Goal: Answer question/provide support: Share knowledge or assist other users

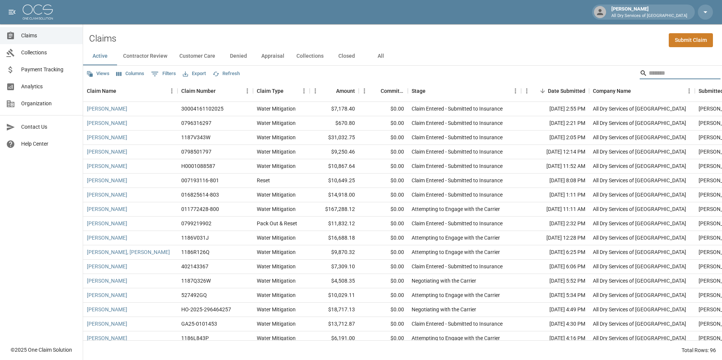
click at [652, 76] on input "Search" at bounding box center [678, 73] width 60 height 12
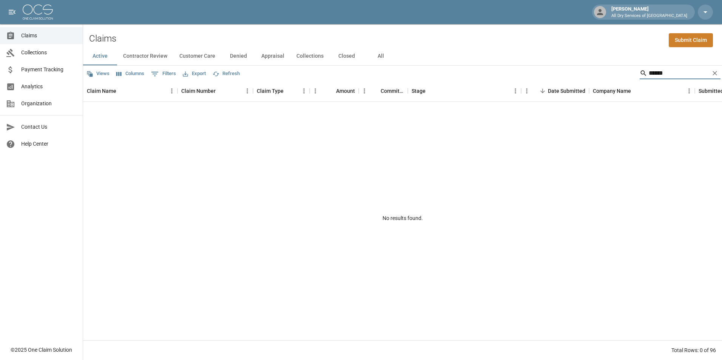
click at [662, 72] on input "******" at bounding box center [678, 73] width 60 height 12
type input "******"
click at [383, 57] on button "All" at bounding box center [380, 56] width 34 height 18
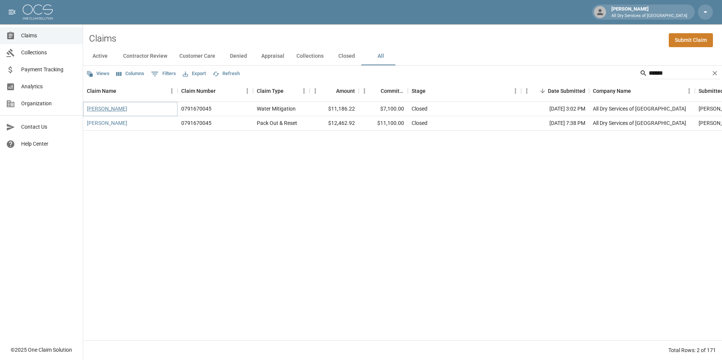
click at [102, 111] on link "[PERSON_NAME]" at bounding box center [107, 109] width 40 height 8
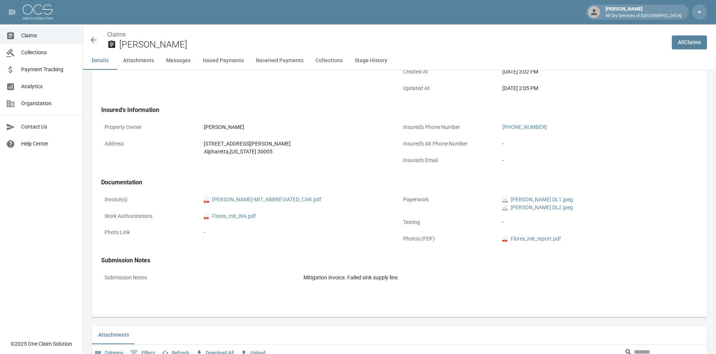
scroll to position [189, 0]
click at [291, 197] on link "pdf JOSH_FLORES-MIT_ABBREVIATED_CAR.pdf" at bounding box center [262, 199] width 117 height 8
click at [43, 34] on span "Claims" at bounding box center [48, 36] width 55 height 8
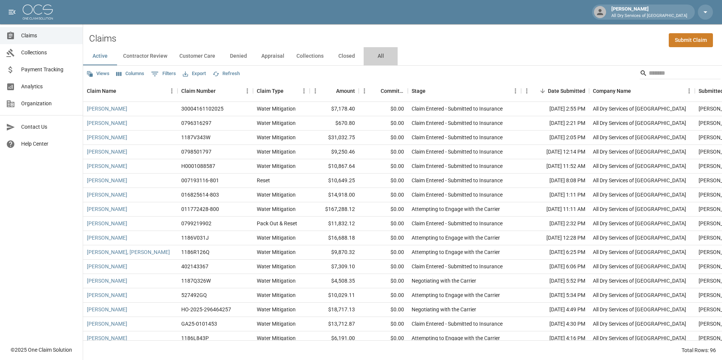
click at [377, 55] on button "All" at bounding box center [380, 56] width 34 height 18
click at [344, 57] on button "Closed" at bounding box center [346, 56] width 34 height 18
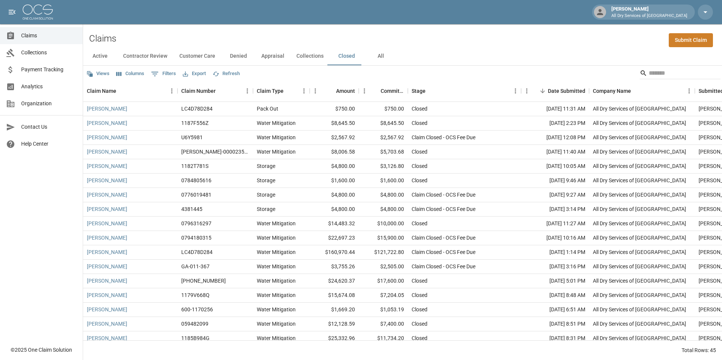
click at [306, 58] on button "Collections" at bounding box center [309, 56] width 39 height 18
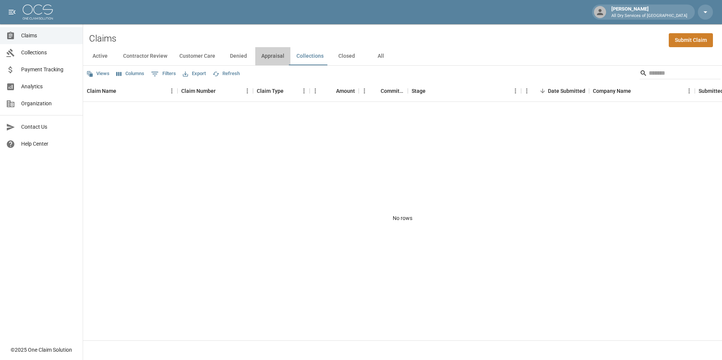
click at [265, 59] on button "Appraisal" at bounding box center [272, 56] width 35 height 18
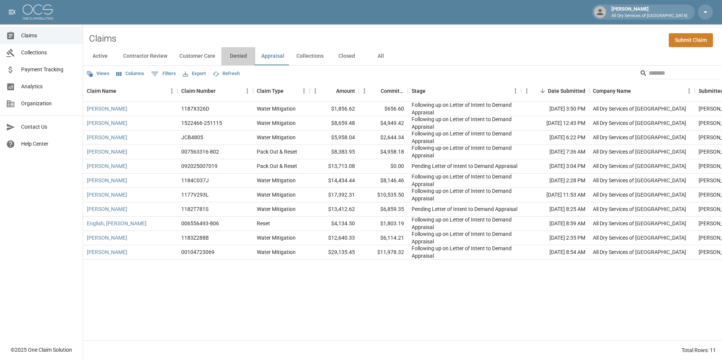
click at [240, 57] on button "Denied" at bounding box center [238, 56] width 34 height 18
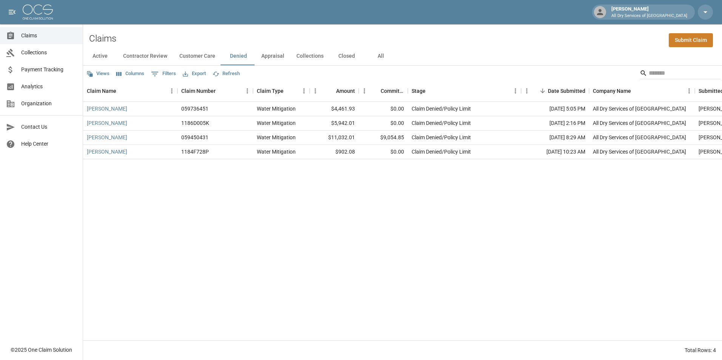
click at [196, 57] on button "Customer Care" at bounding box center [197, 56] width 48 height 18
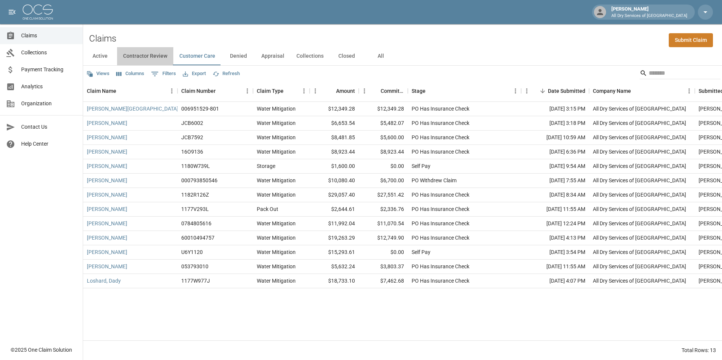
click at [142, 53] on button "Contractor Review" at bounding box center [145, 56] width 56 height 18
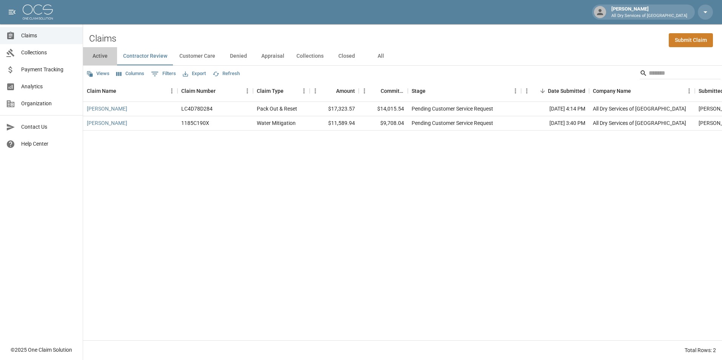
click at [99, 57] on button "Active" at bounding box center [100, 56] width 34 height 18
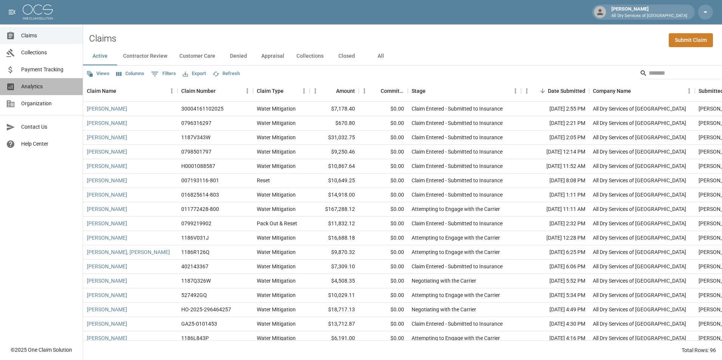
click at [40, 87] on span "Analytics" at bounding box center [48, 87] width 55 height 8
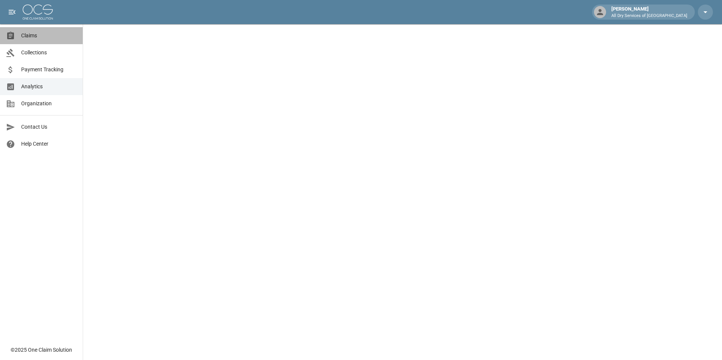
click at [43, 35] on span "Claims" at bounding box center [48, 36] width 55 height 8
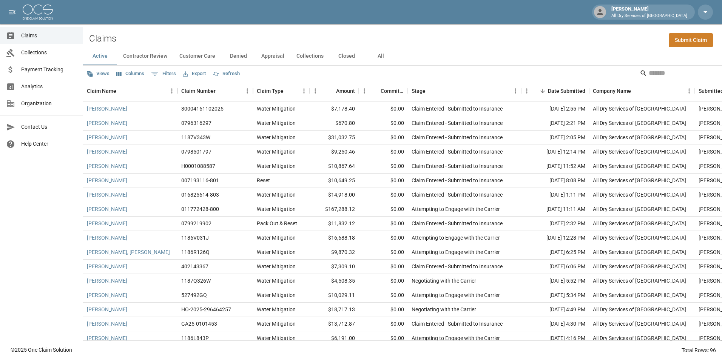
click at [52, 54] on span "Collections" at bounding box center [48, 53] width 55 height 8
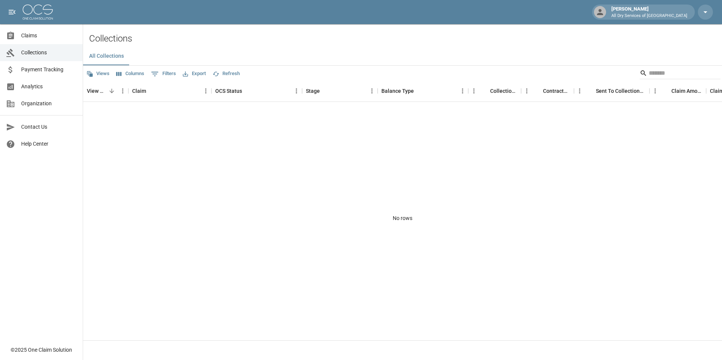
click at [57, 86] on span "Analytics" at bounding box center [48, 87] width 55 height 8
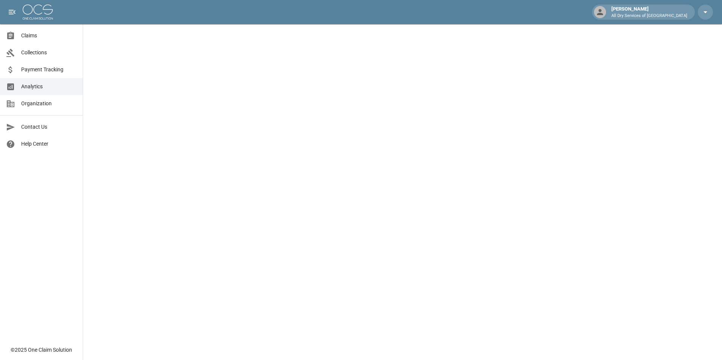
click at [44, 31] on link "Claims" at bounding box center [41, 35] width 83 height 17
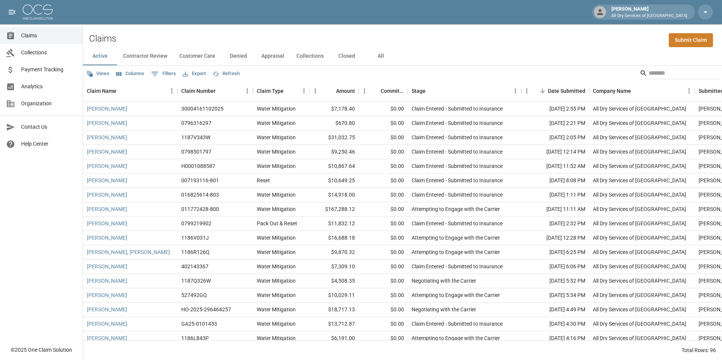
click at [380, 54] on button "All" at bounding box center [380, 56] width 34 height 18
click at [665, 74] on input "Search" at bounding box center [678, 73] width 60 height 12
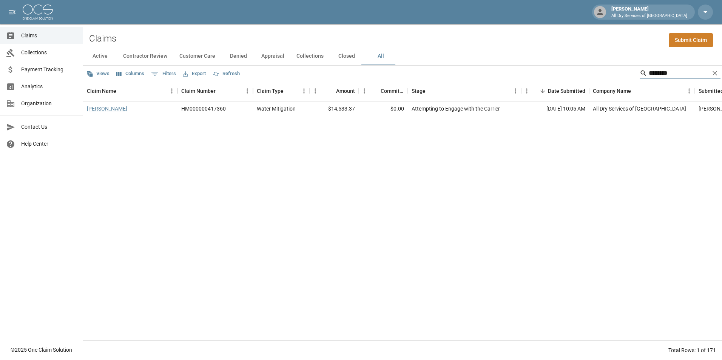
type input "********"
click at [111, 108] on link "[PERSON_NAME]" at bounding box center [107, 109] width 40 height 8
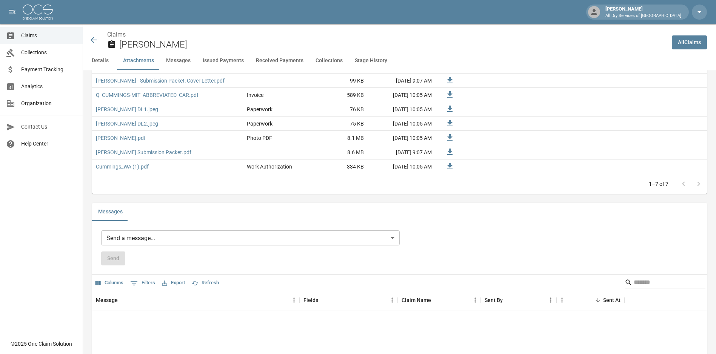
scroll to position [528, 0]
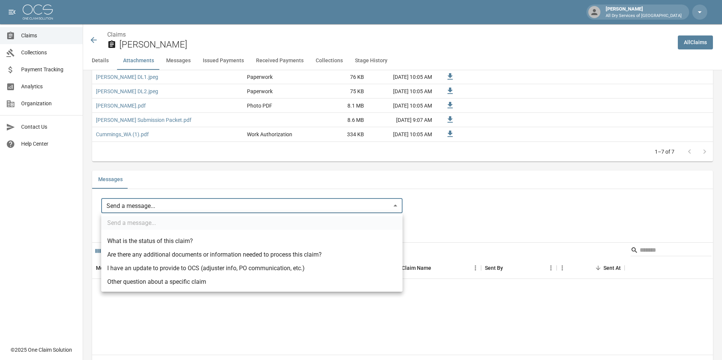
click at [147, 207] on body "[PERSON_NAME] All Dry Services of Atlanta Claims Collections Payment Tracking A…" at bounding box center [361, 234] width 722 height 1524
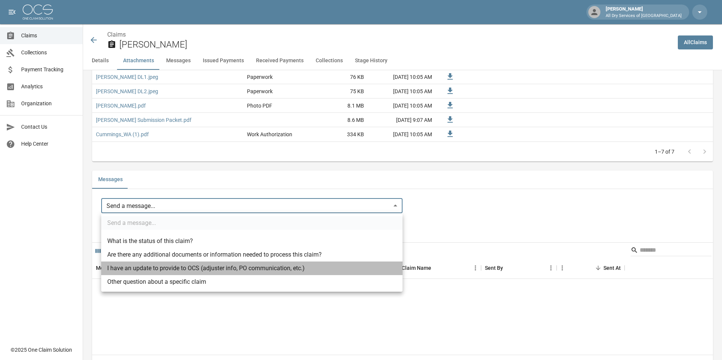
click at [150, 267] on li "I have an update to provide to OCS (adjuster info, PO communication, etc.)" at bounding box center [251, 269] width 301 height 14
type input "**********"
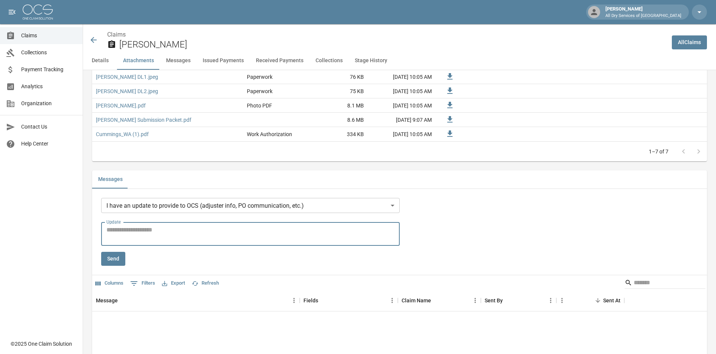
click at [136, 230] on textarea "Update" at bounding box center [250, 234] width 288 height 17
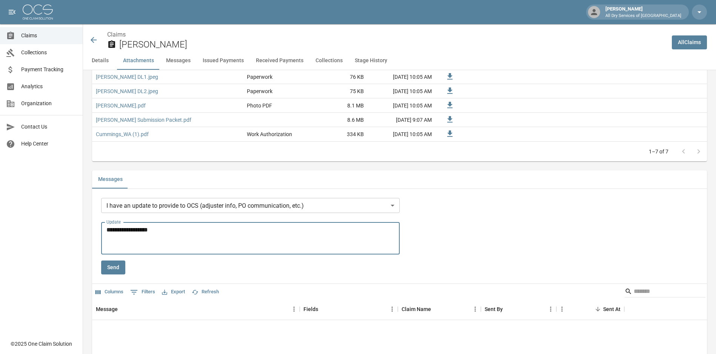
click at [118, 248] on textarea "**********" at bounding box center [251, 239] width 291 height 26
paste textarea "**********"
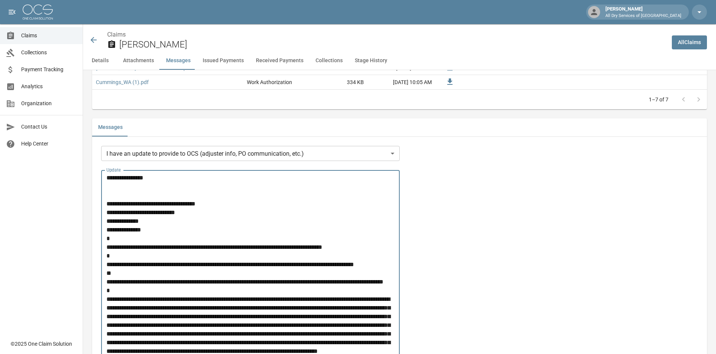
scroll to position [574, 0]
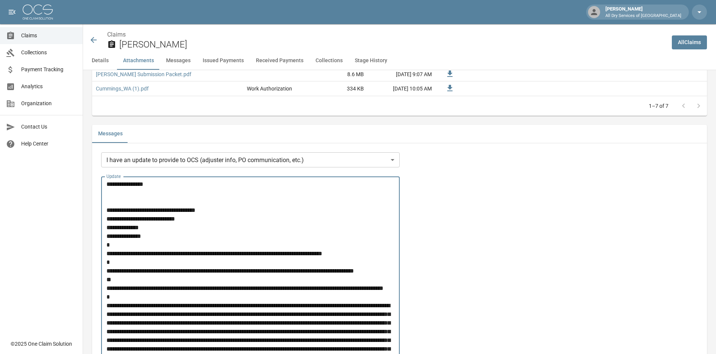
drag, startPoint x: 146, startPoint y: 229, endPoint x: 105, endPoint y: 231, distance: 40.4
drag, startPoint x: 197, startPoint y: 222, endPoint x: 93, endPoint y: 220, distance: 103.8
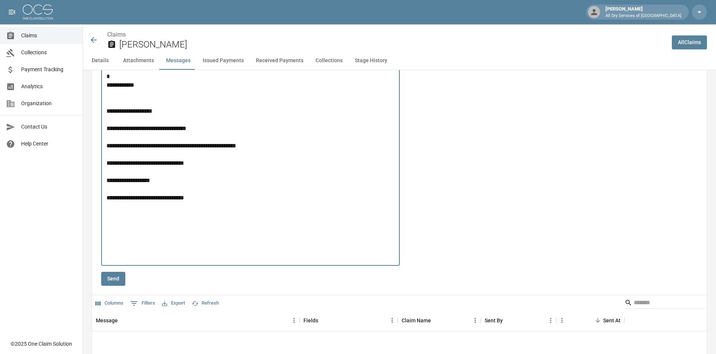
scroll to position [1291, 0]
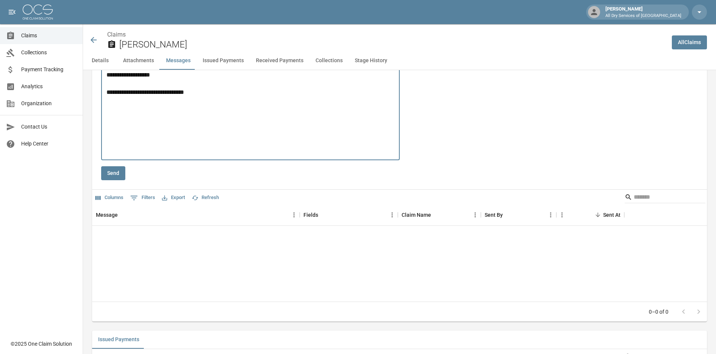
drag, startPoint x: 219, startPoint y: 154, endPoint x: 99, endPoint y: 155, distance: 120.8
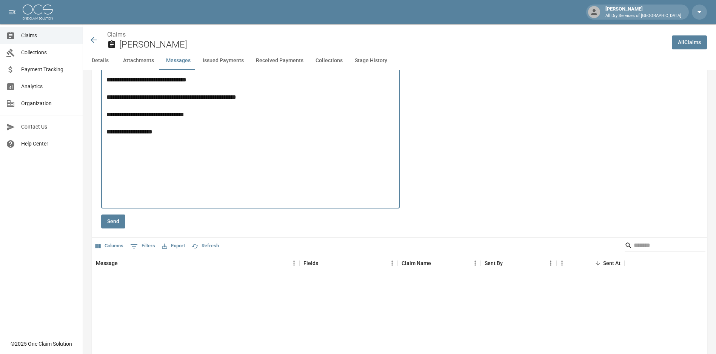
scroll to position [1140, 0]
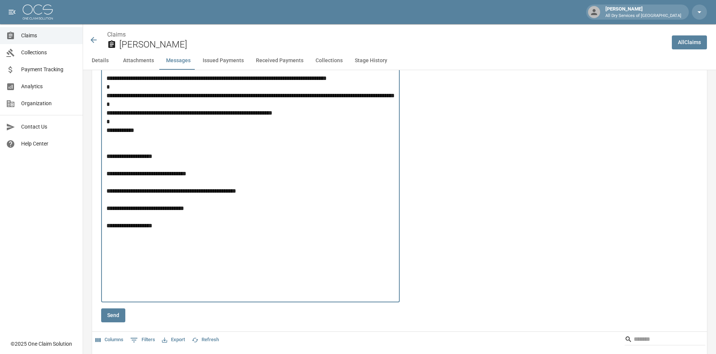
drag, startPoint x: 154, startPoint y: 221, endPoint x: 108, endPoint y: 222, distance: 46.4
drag, startPoint x: 216, startPoint y: 239, endPoint x: 108, endPoint y: 208, distance: 113.0
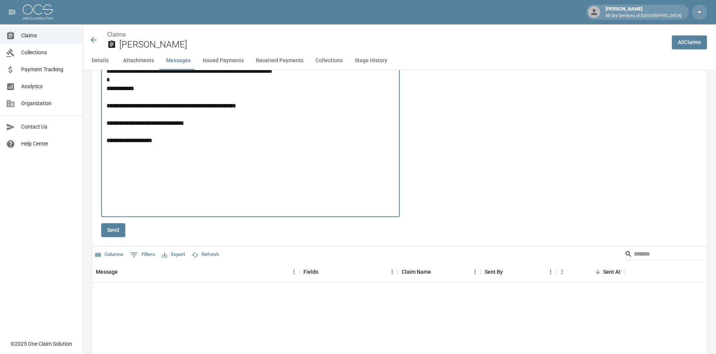
scroll to position [1253, 0]
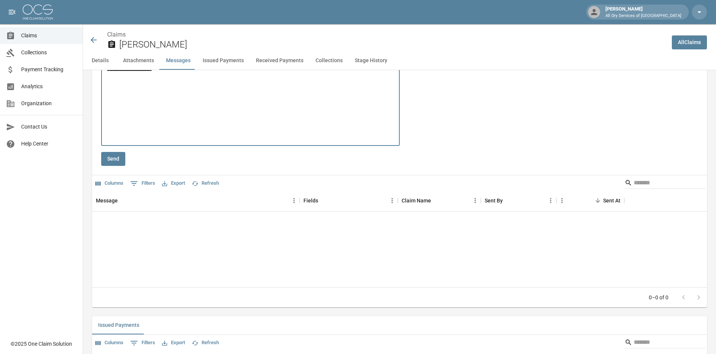
type textarea "**********"
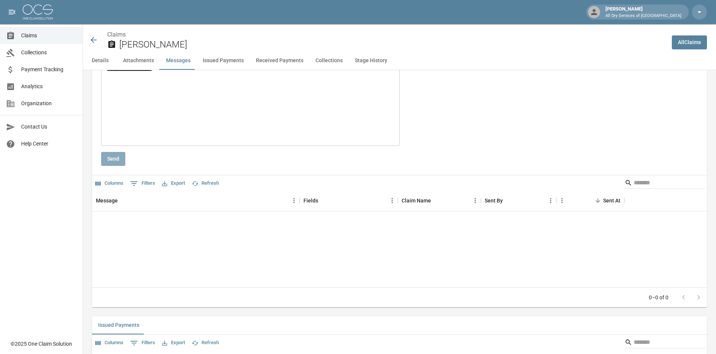
click at [112, 154] on button "Send" at bounding box center [113, 159] width 24 height 14
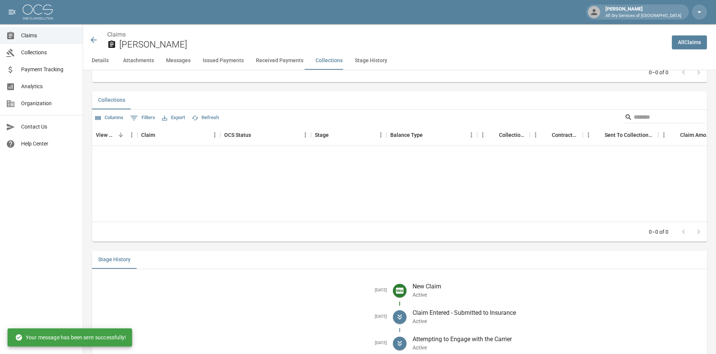
click at [44, 40] on link "Claims" at bounding box center [41, 35] width 83 height 17
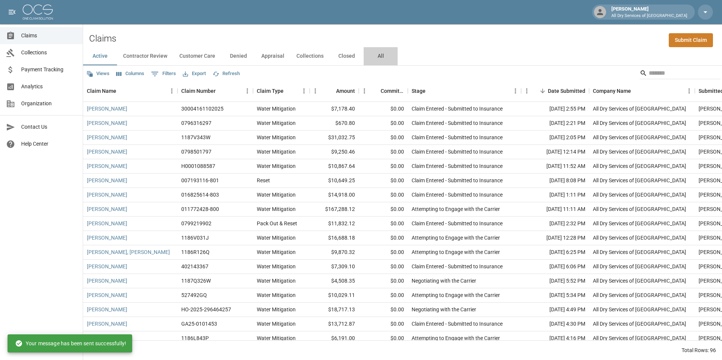
click at [379, 54] on button "All" at bounding box center [380, 56] width 34 height 18
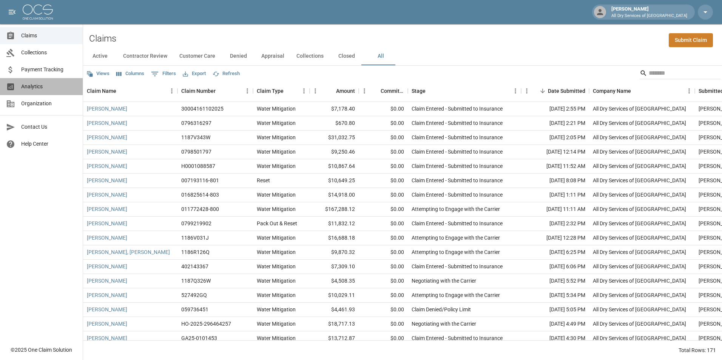
click at [65, 85] on span "Analytics" at bounding box center [48, 87] width 55 height 8
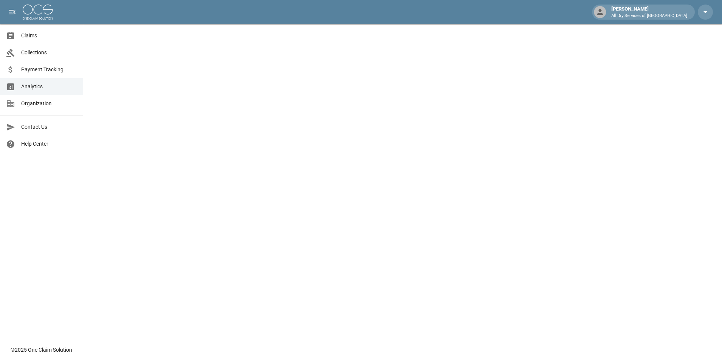
drag, startPoint x: 27, startPoint y: 37, endPoint x: 68, endPoint y: 40, distance: 41.6
click at [27, 37] on span "Claims" at bounding box center [48, 36] width 55 height 8
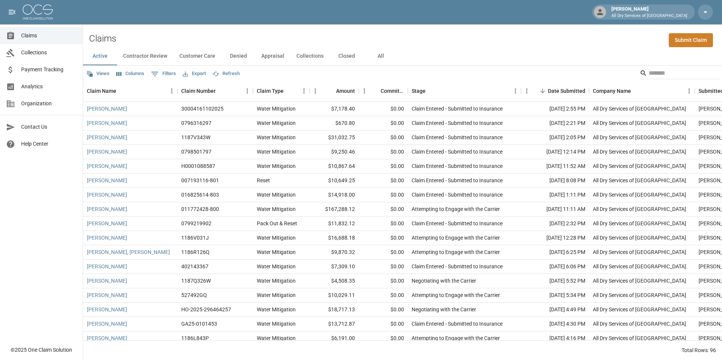
click at [243, 56] on button "Denied" at bounding box center [238, 56] width 34 height 18
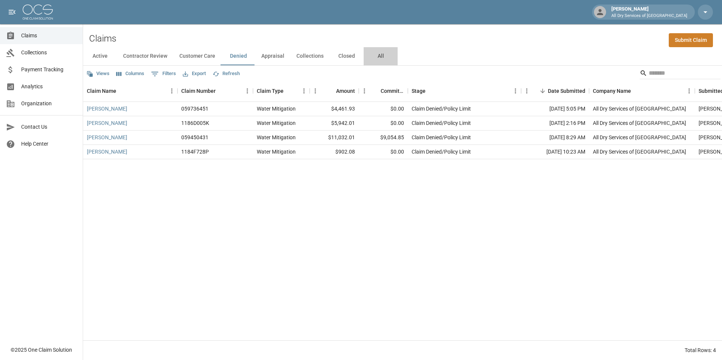
click at [377, 56] on button "All" at bounding box center [380, 56] width 34 height 18
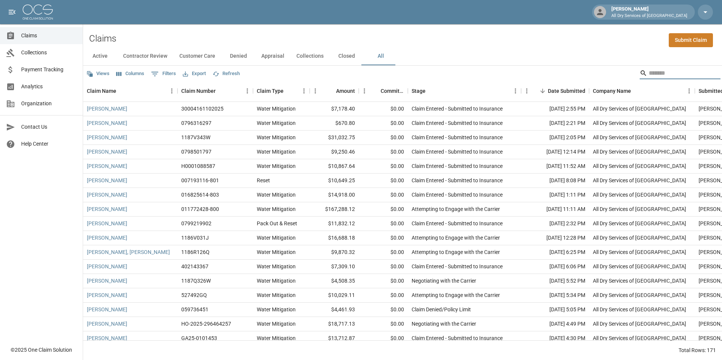
click at [667, 67] on input "Search" at bounding box center [678, 73] width 60 height 12
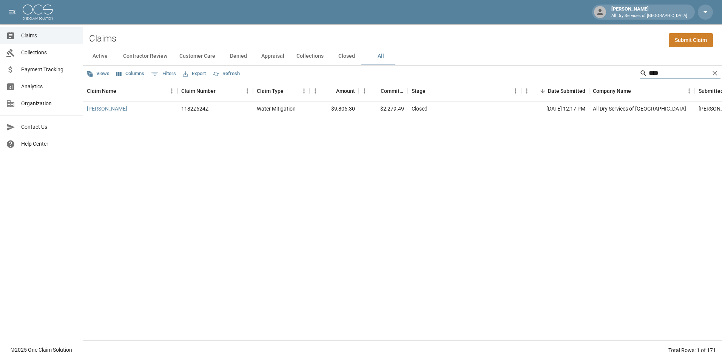
type input "****"
click at [105, 107] on link "[PERSON_NAME]" at bounding box center [107, 109] width 40 height 8
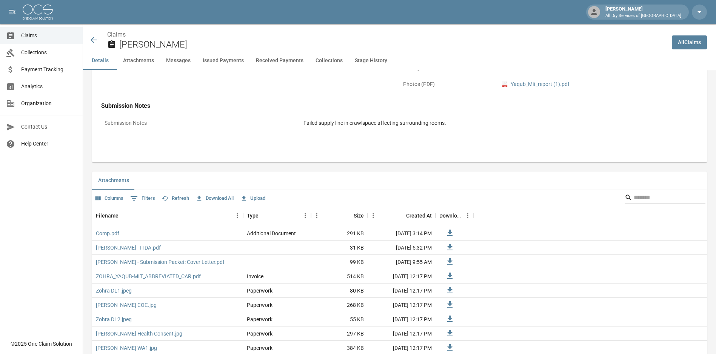
scroll to position [415, 0]
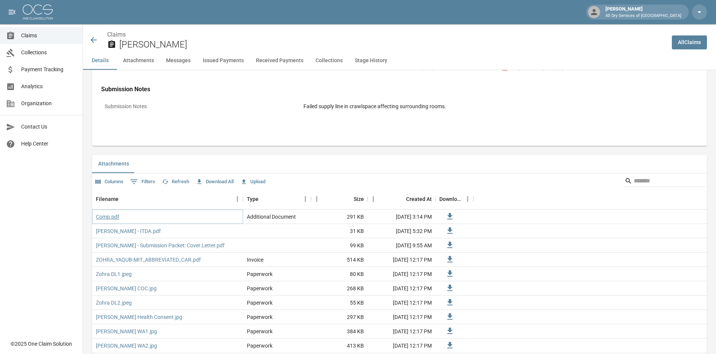
click at [109, 217] on link "Comp.pdf" at bounding box center [107, 217] width 23 height 8
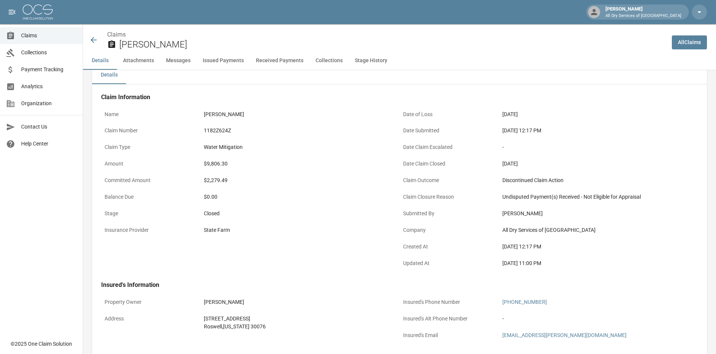
scroll to position [0, 0]
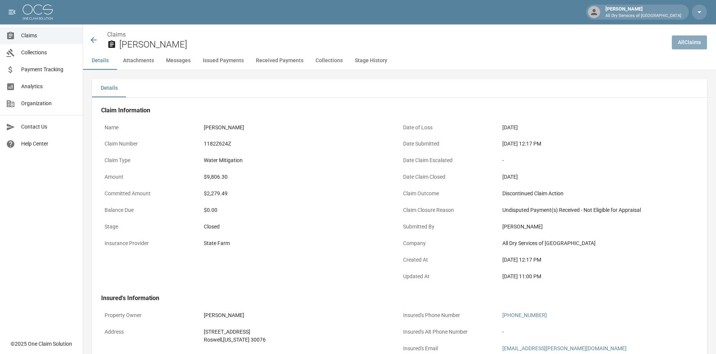
click at [694, 37] on link "All Claims" at bounding box center [689, 42] width 35 height 14
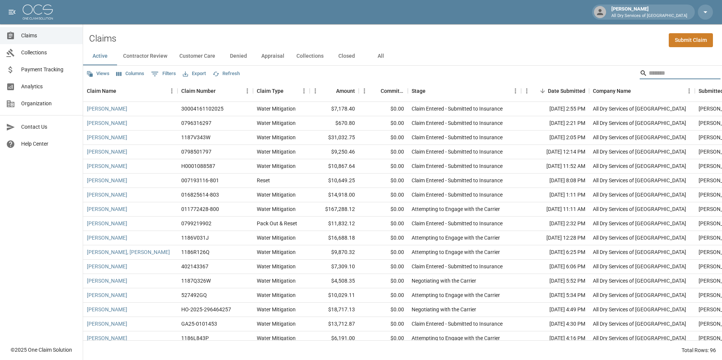
click at [651, 71] on input "Search" at bounding box center [678, 73] width 60 height 12
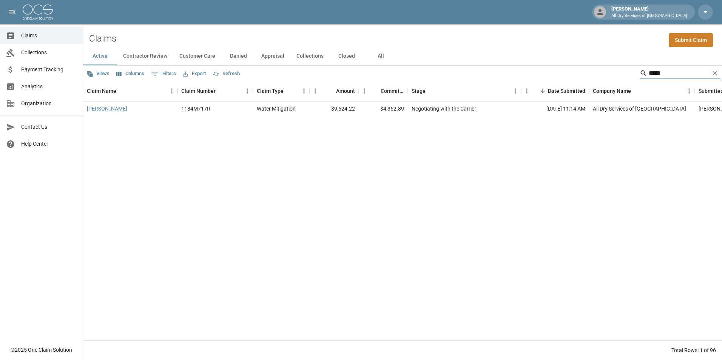
type input "*****"
click at [111, 111] on link "[PERSON_NAME]" at bounding box center [107, 109] width 40 height 8
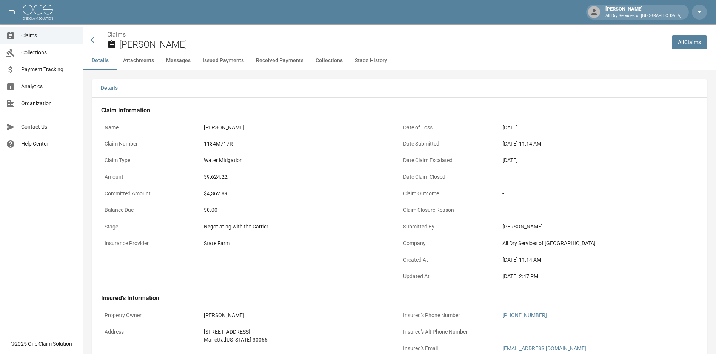
click at [291, 60] on button "Received Payments" at bounding box center [280, 61] width 60 height 18
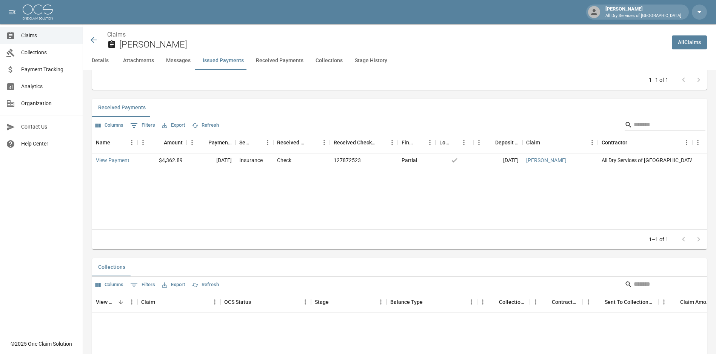
scroll to position [1027, 0]
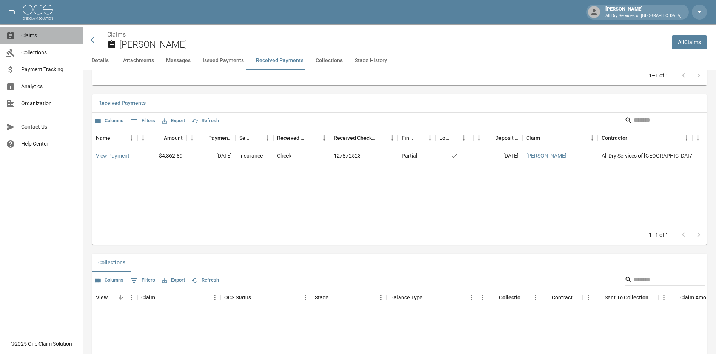
click at [40, 35] on span "Claims" at bounding box center [48, 36] width 55 height 8
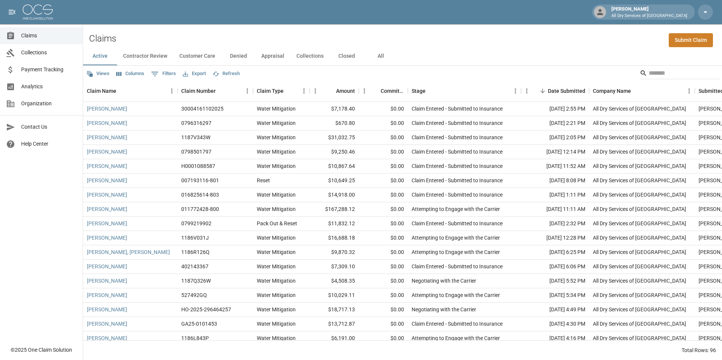
click at [49, 82] on link "Analytics" at bounding box center [41, 86] width 83 height 17
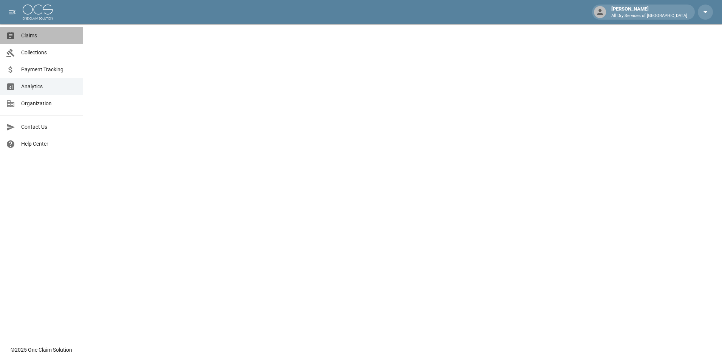
click at [51, 32] on span "Claims" at bounding box center [48, 36] width 55 height 8
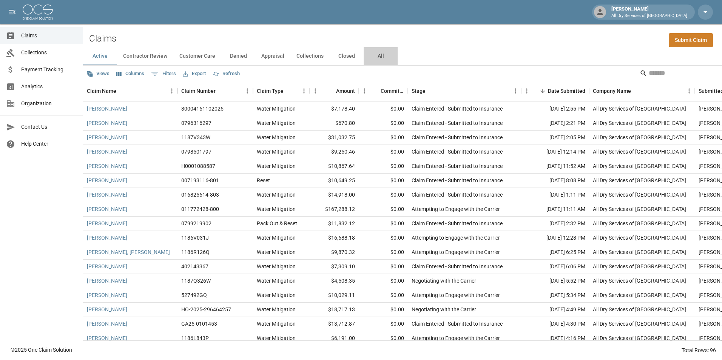
click at [379, 56] on button "All" at bounding box center [380, 56] width 34 height 18
